Goal: Task Accomplishment & Management: Complete application form

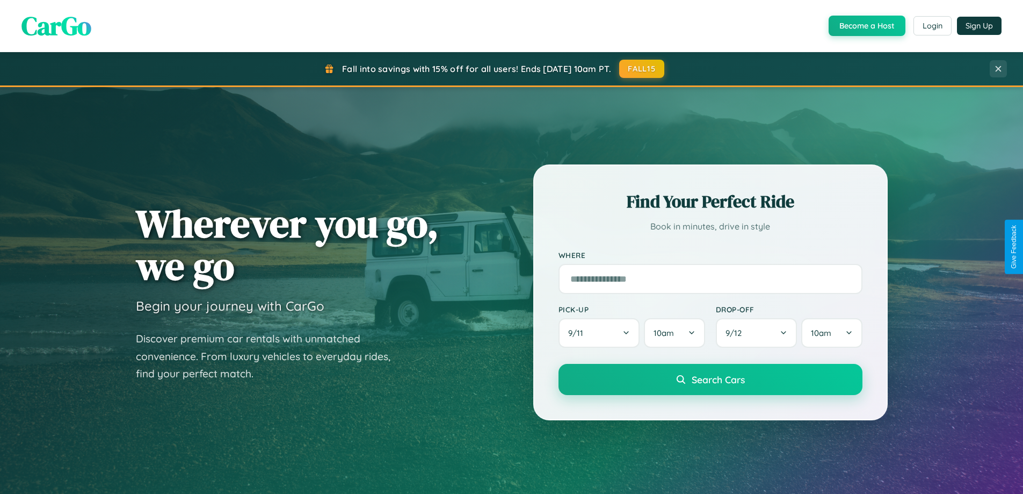
scroll to position [463, 0]
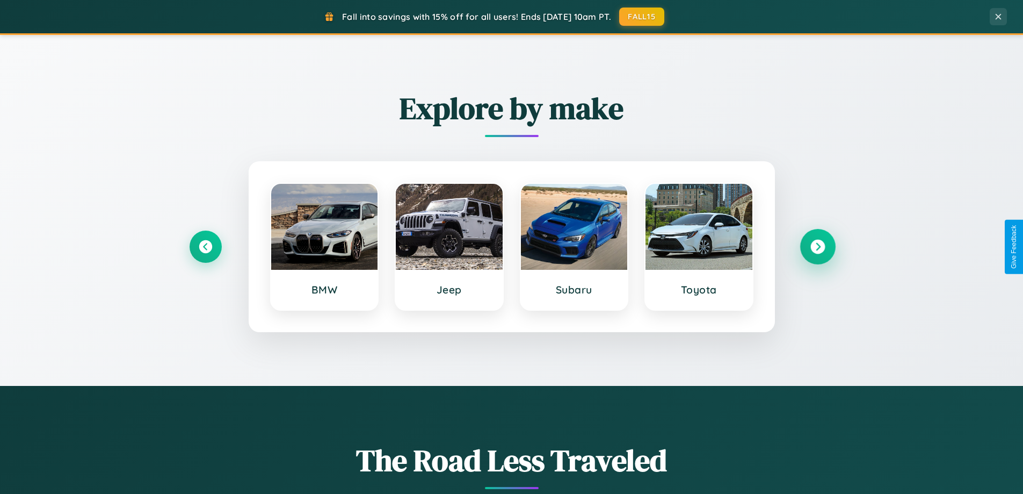
click at [817, 247] on icon at bounding box center [817, 247] width 15 height 15
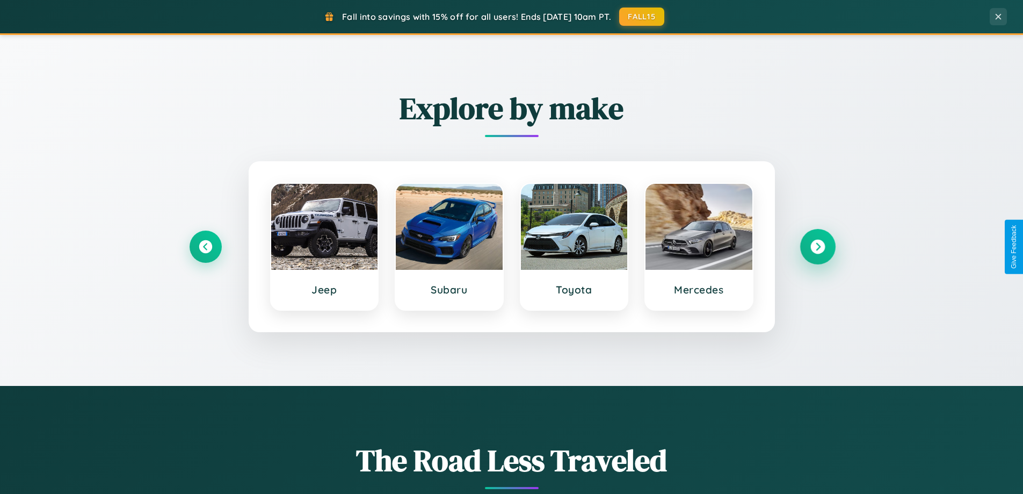
click at [817, 247] on icon at bounding box center [817, 247] width 15 height 15
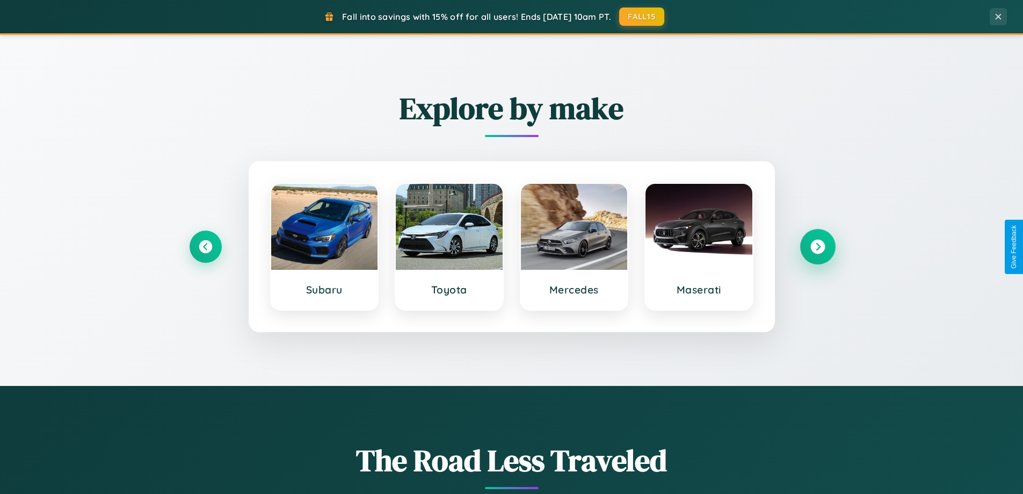
scroll to position [2067, 0]
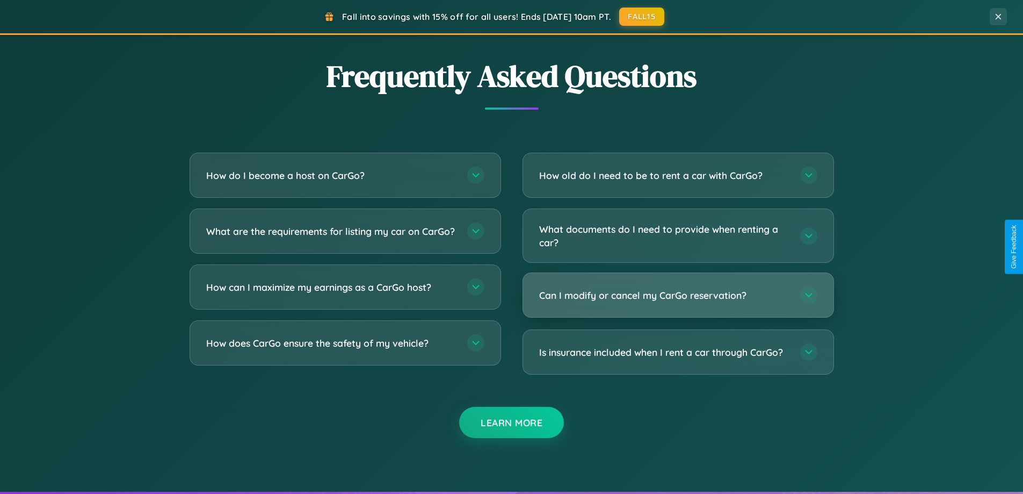
click at [678, 296] on h3 "Can I modify or cancel my CarGo reservation?" at bounding box center [664, 294] width 250 height 13
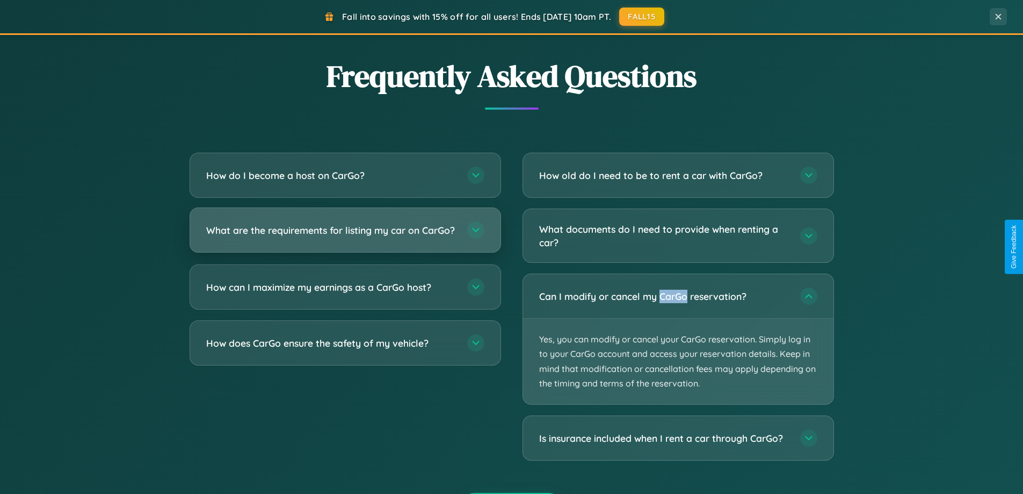
click at [345, 235] on h3 "What are the requirements for listing my car on CarGo?" at bounding box center [331, 229] width 250 height 13
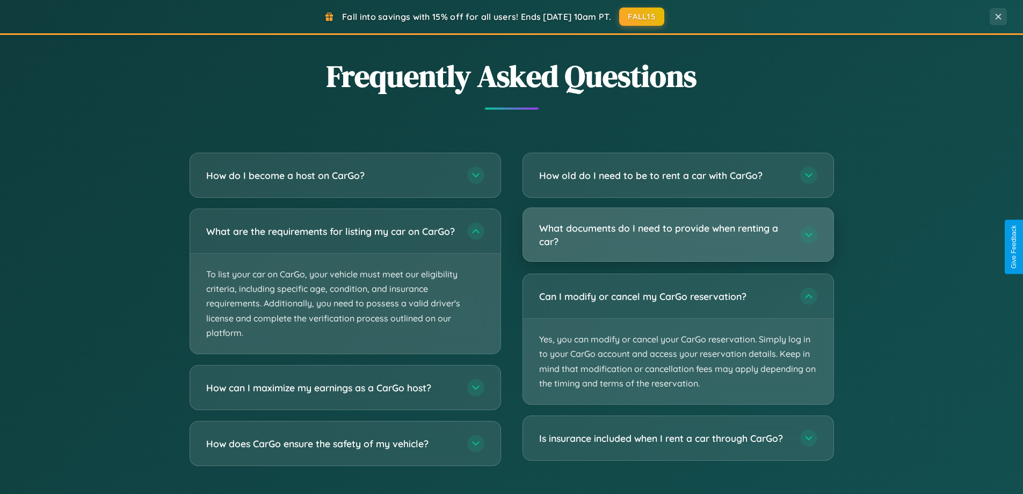
click at [678, 235] on h3 "What documents do I need to provide when renting a car?" at bounding box center [664, 234] width 250 height 26
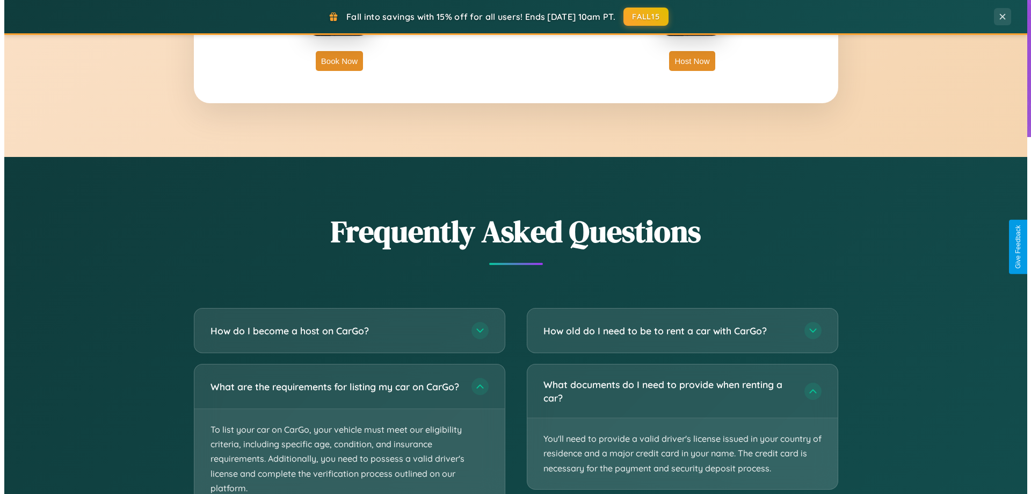
scroll to position [0, 0]
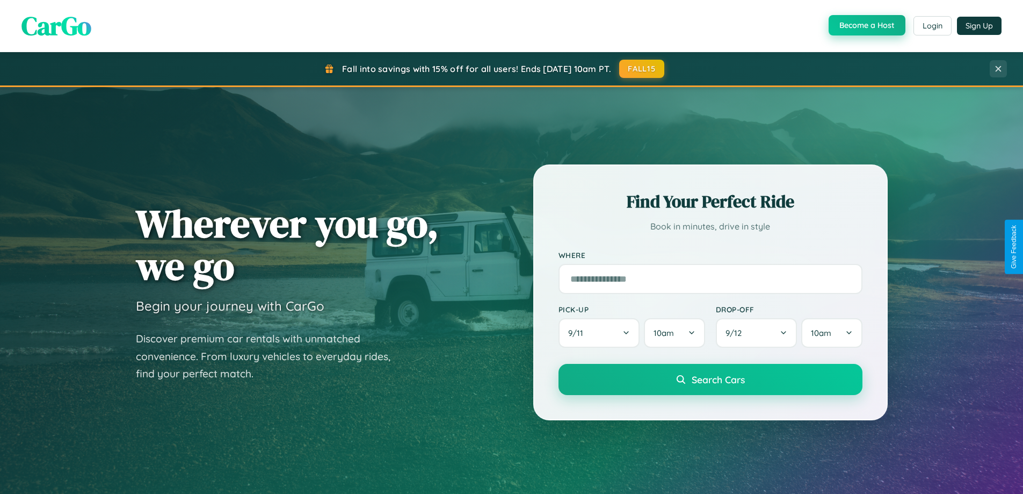
click at [866, 26] on button "Become a Host" at bounding box center [867, 25] width 77 height 20
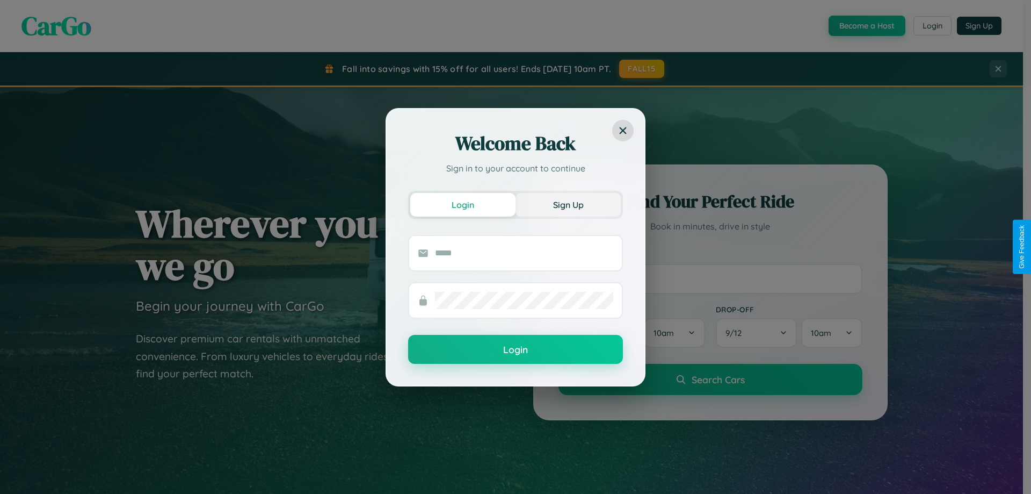
click at [568, 204] on button "Sign Up" at bounding box center [568, 205] width 105 height 24
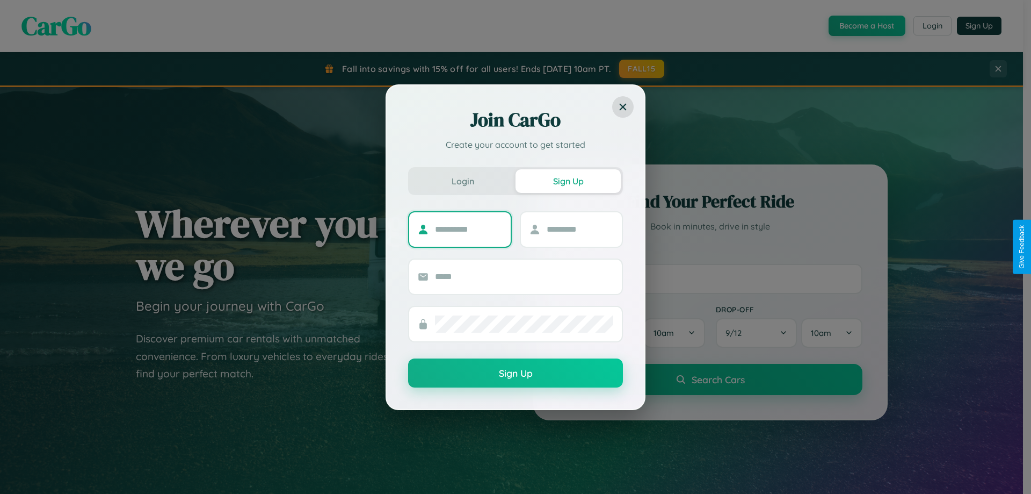
click at [468, 229] on input "text" at bounding box center [468, 229] width 67 height 17
type input "****"
click at [579, 229] on input "text" at bounding box center [580, 229] width 67 height 17
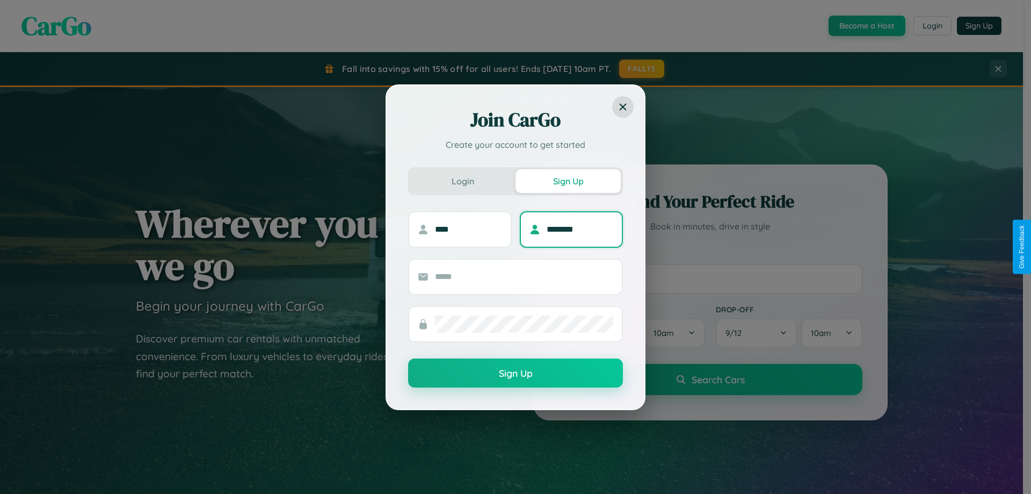
type input "********"
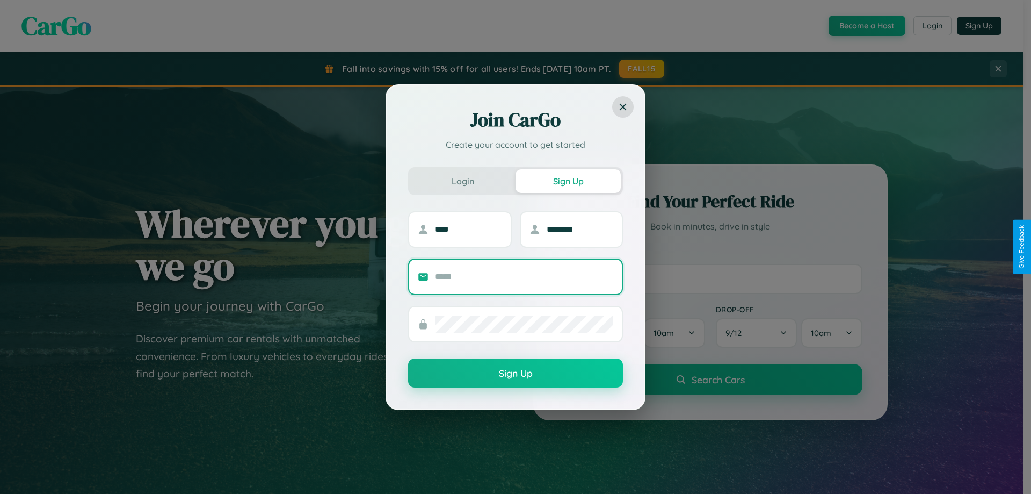
click at [524, 276] on input "text" at bounding box center [524, 276] width 178 height 17
type input "**********"
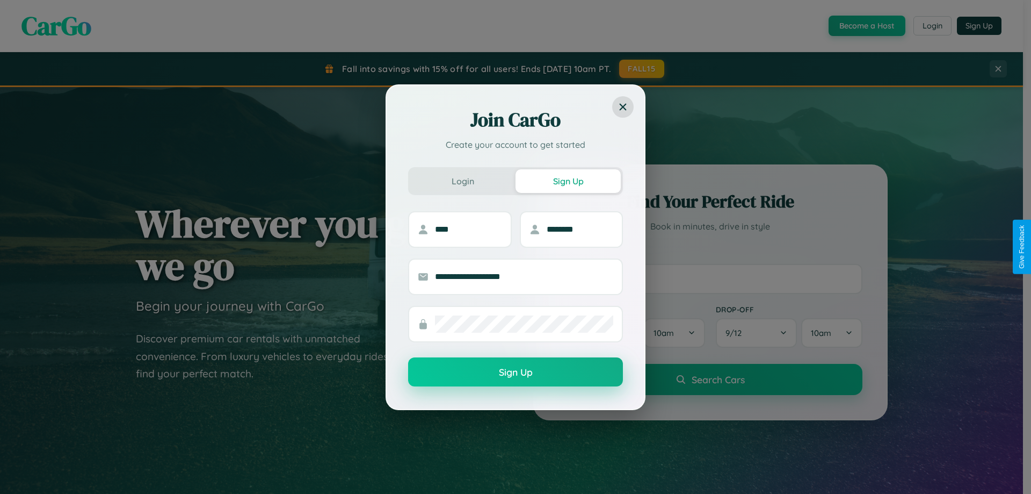
click at [516, 372] on button "Sign Up" at bounding box center [515, 371] width 215 height 29
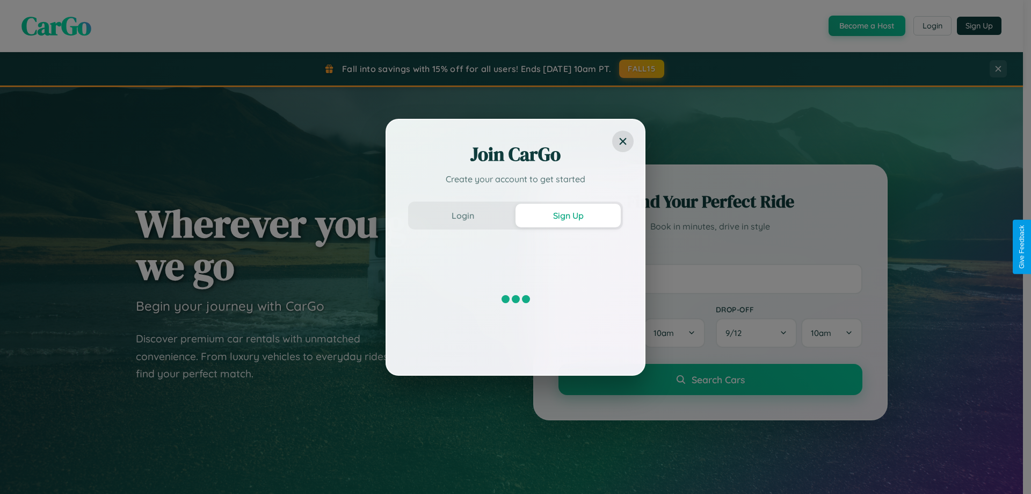
click at [866, 26] on div "Join CarGo Create your account to get started Login Sign Up" at bounding box center [515, 247] width 1031 height 494
click at [568, 215] on button "Sign Up" at bounding box center [568, 216] width 105 height 24
